Goal: Navigation & Orientation: Find specific page/section

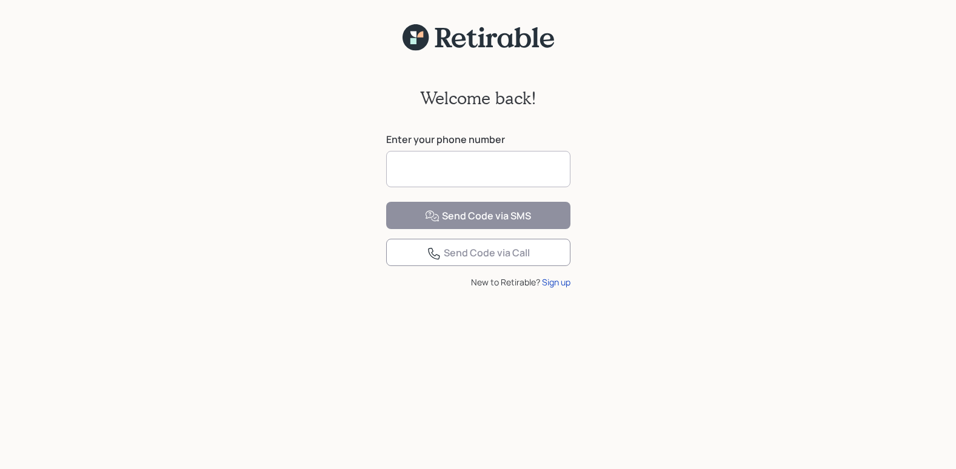
click at [539, 169] on input at bounding box center [478, 169] width 184 height 36
type input "**********"
click at [341, 217] on div "**********" at bounding box center [478, 268] width 956 height 433
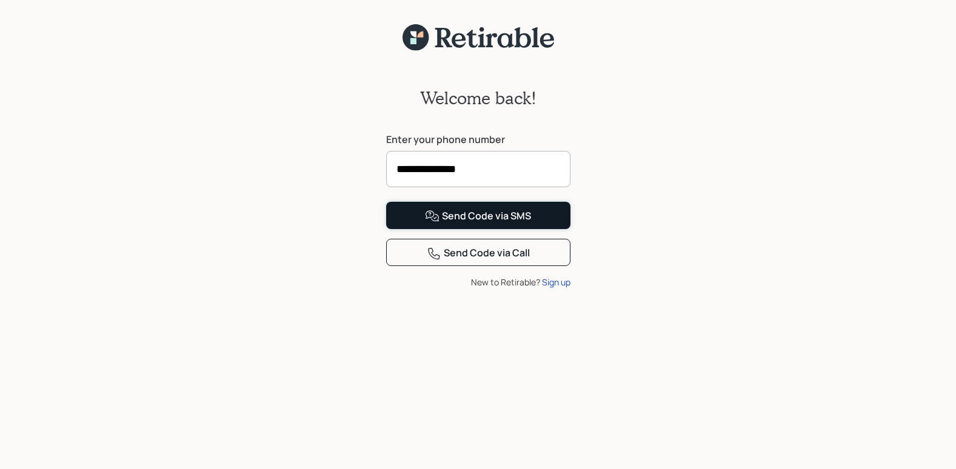
click at [447, 224] on div "Send Code via SMS" at bounding box center [478, 216] width 106 height 15
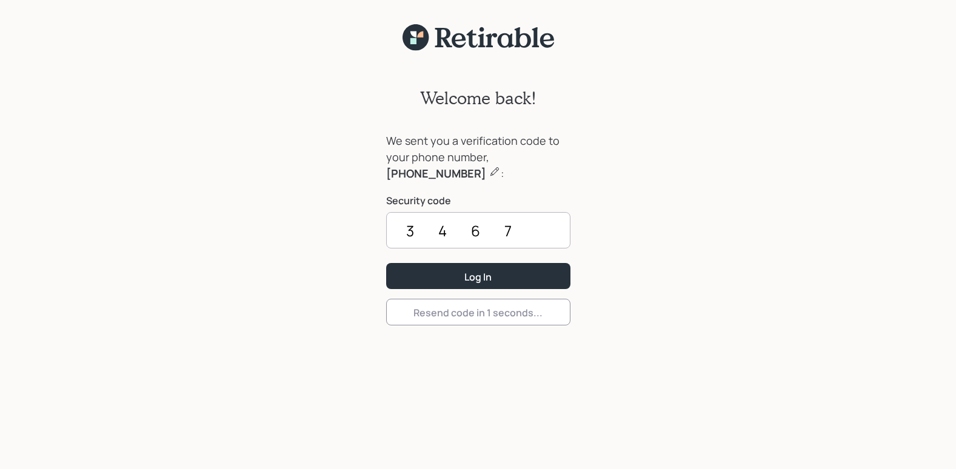
type input "3467"
click at [447, 265] on button "Log In" at bounding box center [478, 276] width 184 height 26
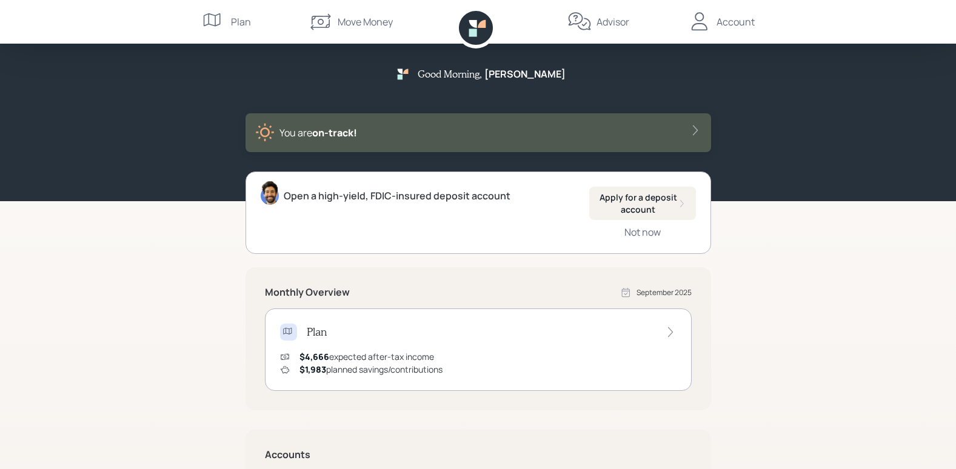
click at [721, 19] on div "Account" at bounding box center [735, 22] width 38 height 15
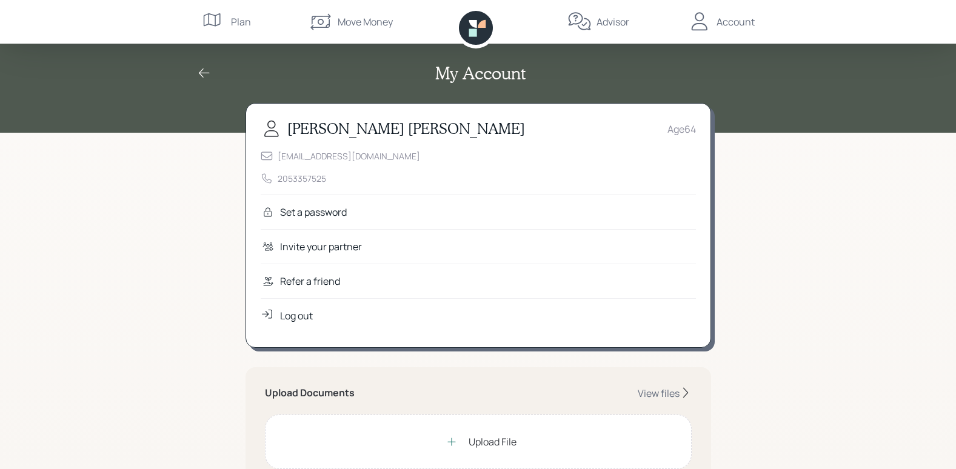
click at [365, 25] on div "Move Money" at bounding box center [365, 22] width 55 height 15
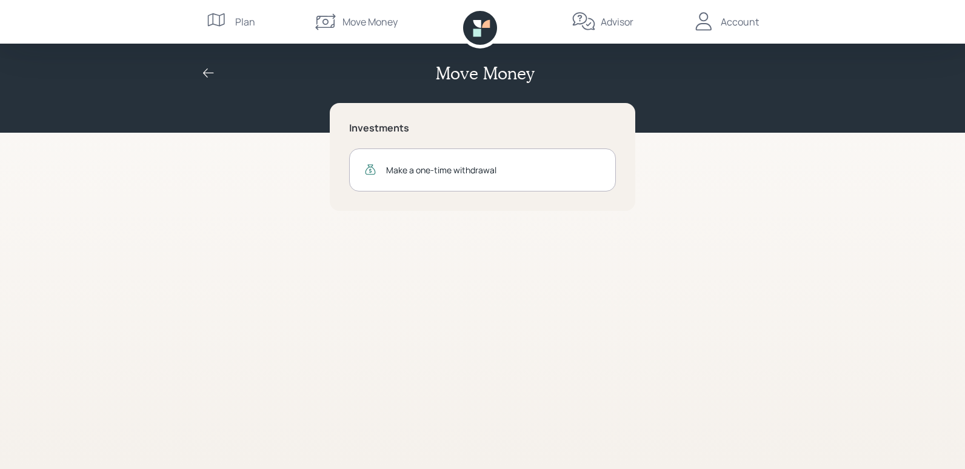
click at [248, 19] on div "Plan" at bounding box center [245, 22] width 20 height 15
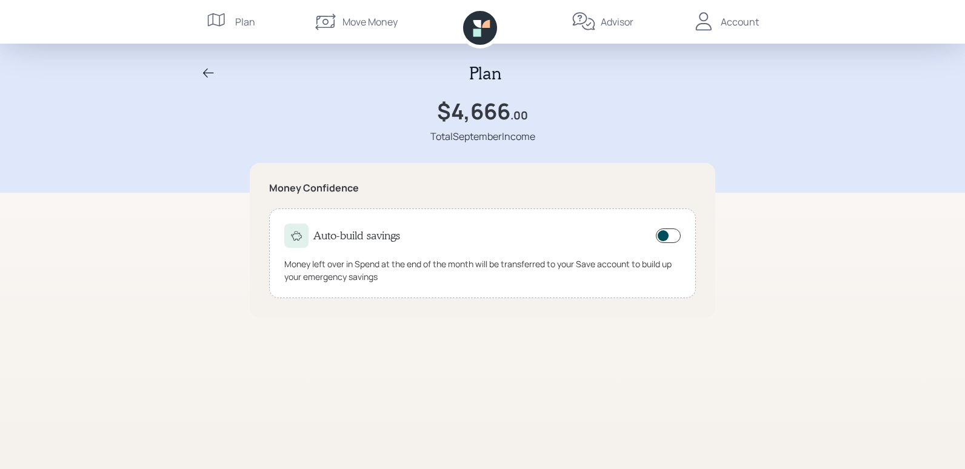
click at [211, 73] on icon at bounding box center [208, 72] width 11 height 9
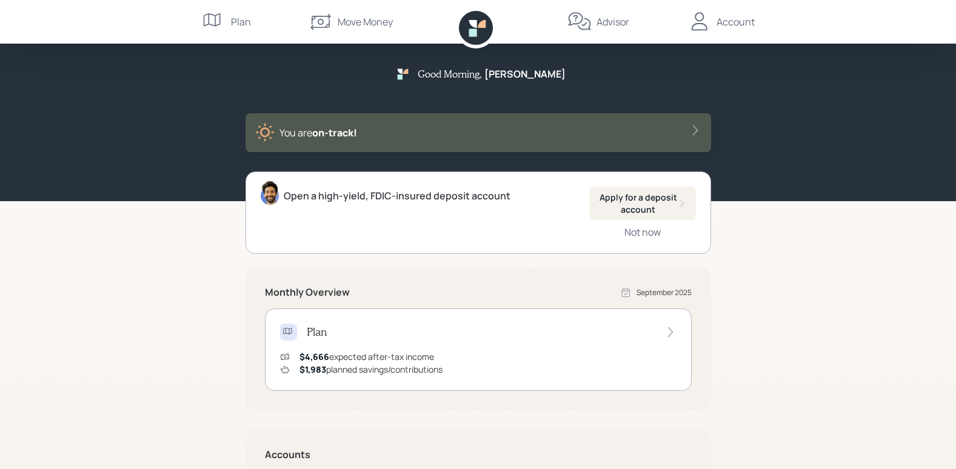
click at [696, 131] on icon at bounding box center [694, 130] width 5 height 10
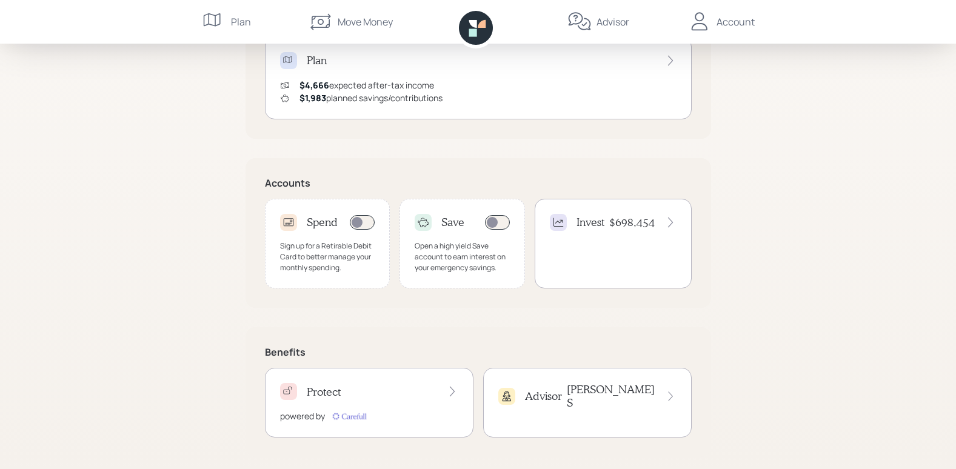
scroll to position [298, 0]
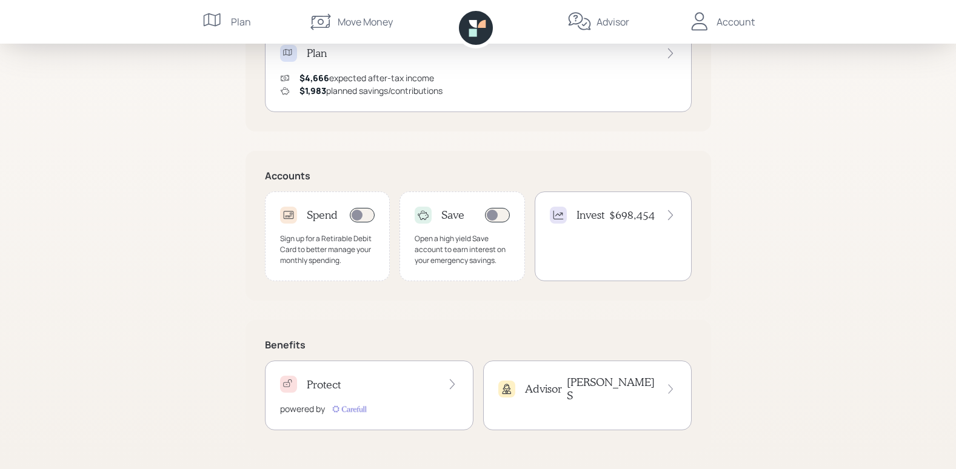
click at [448, 384] on icon at bounding box center [452, 384] width 12 height 12
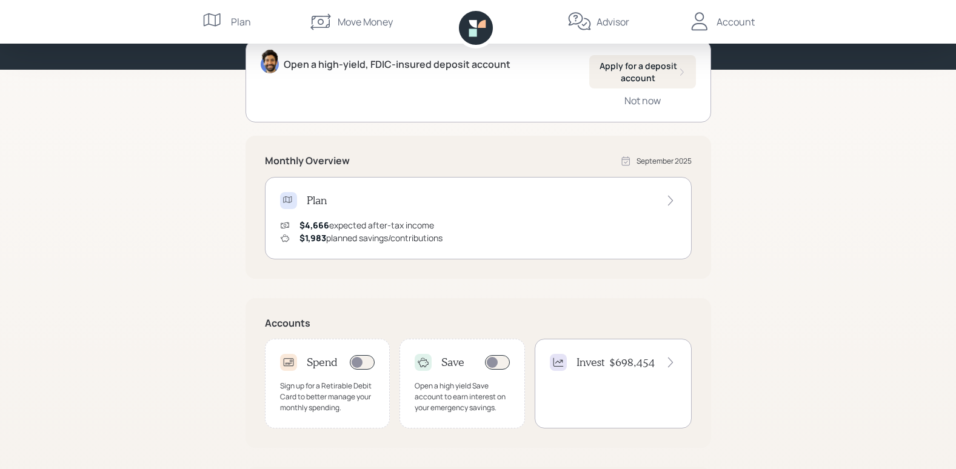
scroll to position [153, 0]
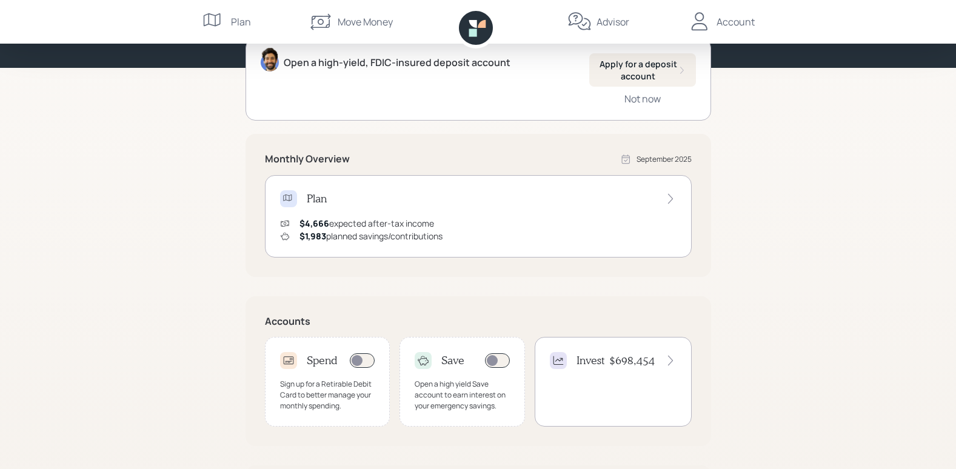
click at [307, 220] on span "$4,666" at bounding box center [314, 224] width 30 height 12
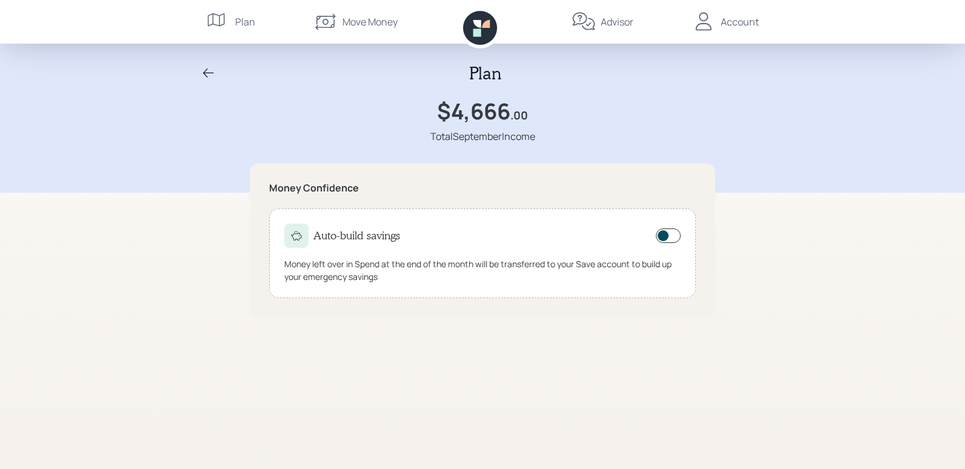
click at [394, 341] on div "Money Confidence Auto-build savings Money left over in Spend at the end of the …" at bounding box center [482, 316] width 465 height 306
click at [204, 71] on icon at bounding box center [208, 73] width 15 height 15
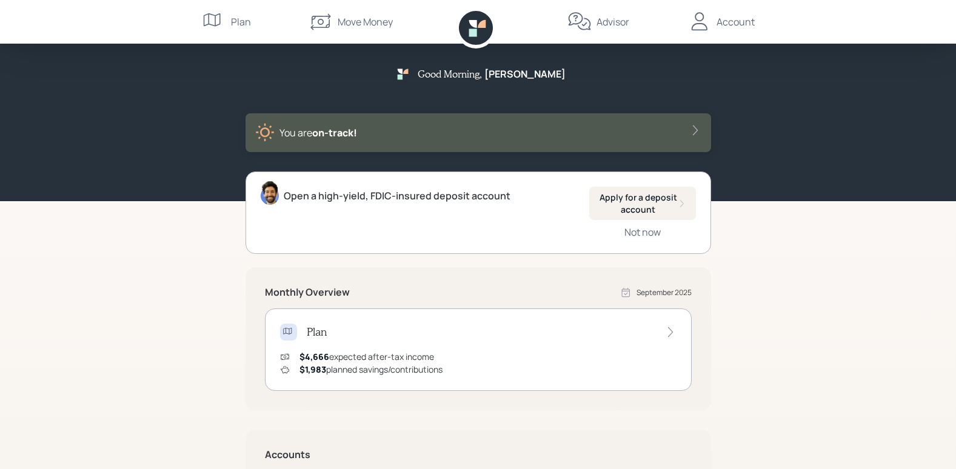
click at [742, 22] on div "Account" at bounding box center [735, 22] width 38 height 15
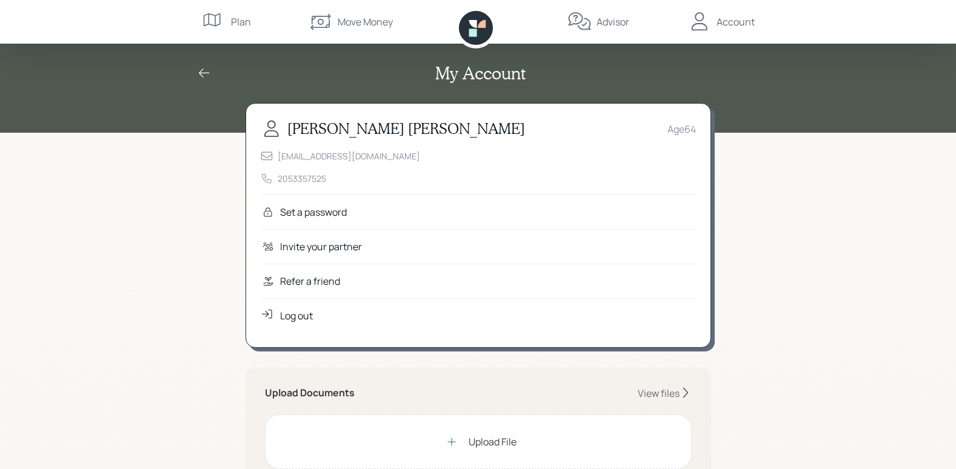
click at [299, 314] on div "Log out" at bounding box center [296, 315] width 33 height 15
